Goal: Task Accomplishment & Management: Complete application form

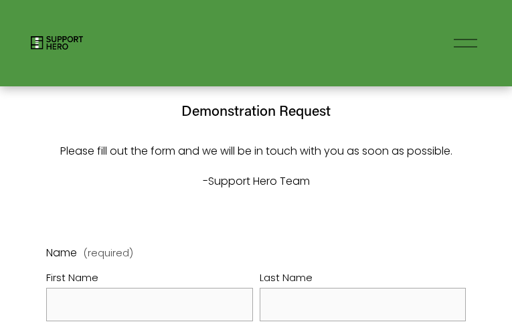
select select "US"
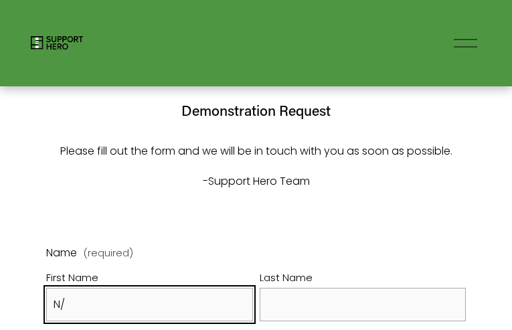
type input "N/A"
type input "[PERSON_NAME]"
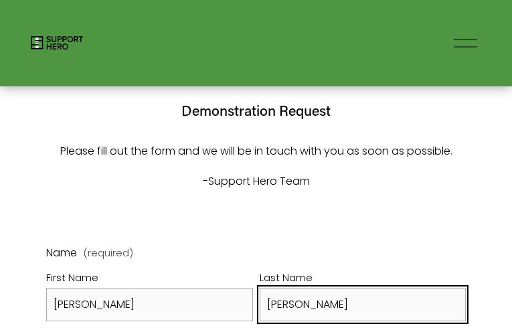
type input "[PERSON_NAME]"
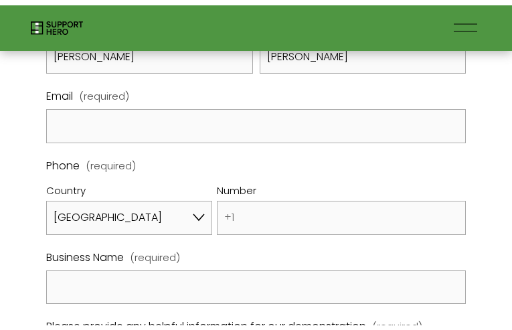
scroll to position [211, 0]
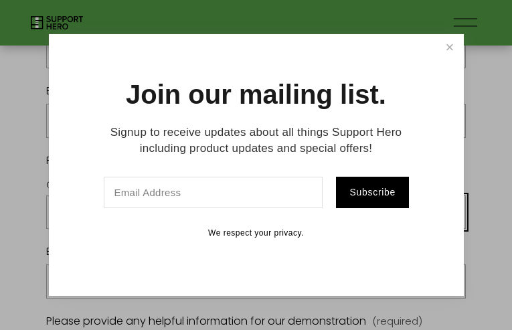
type input "[PHONE_NUMBER]"
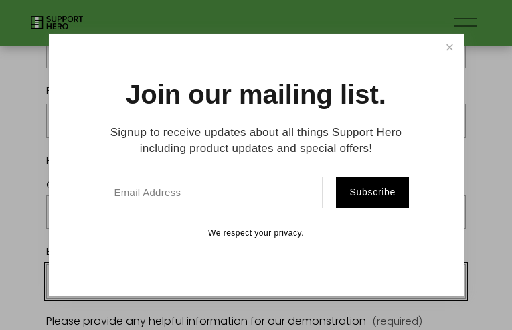
type input "[PERSON_NAME]"
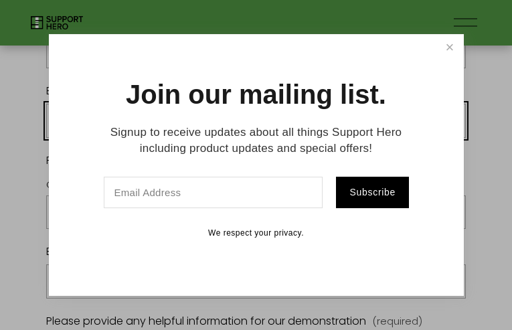
type input "[EMAIL_ADDRESS][DOMAIN_NAME]"
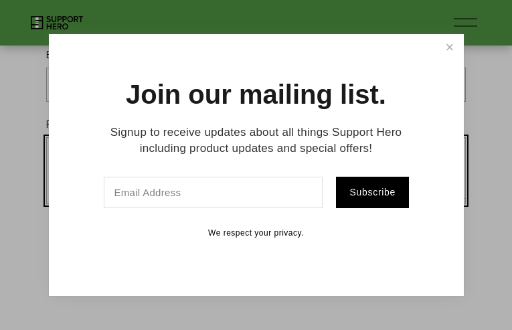
scroll to position [112, 0]
type textarea "Hi, Spotted "Support"-- maybe worth double-checking? I've used [DOMAIN_NAME] or…"
